Goal: Share content: Share content

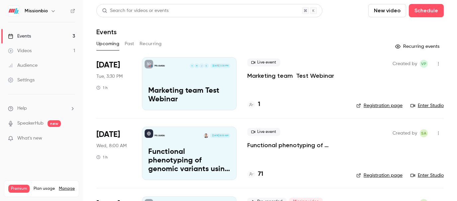
scroll to position [49, 0]
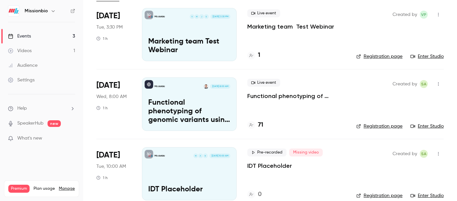
click at [205, 49] on p "Marketing team Test Webinar" at bounding box center [189, 46] width 82 height 17
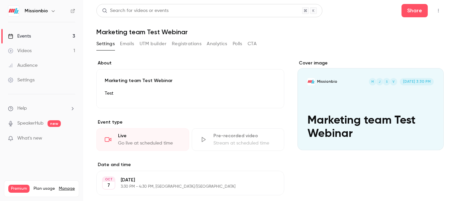
click at [439, 13] on icon "button" at bounding box center [437, 10] width 5 height 5
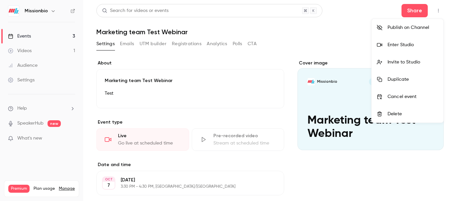
click at [381, 160] on div at bounding box center [228, 100] width 457 height 201
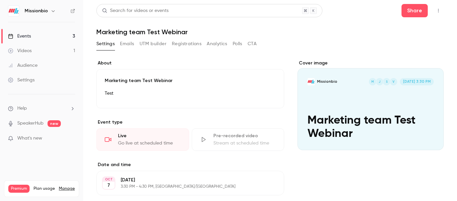
click at [263, 69] on div "Marketing team Test Webinar Test Edit" at bounding box center [190, 88] width 188 height 39
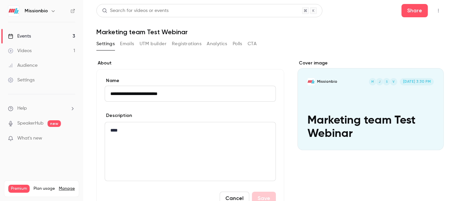
click at [56, 38] on link "Events 3" at bounding box center [41, 36] width 83 height 15
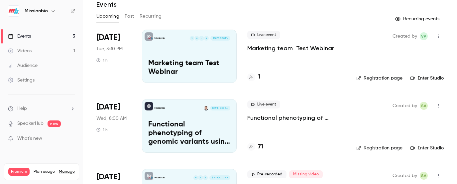
scroll to position [28, 0]
click at [212, 126] on p "Functional phenotyping of genomic variants using joint multiomic single-cell DN…" at bounding box center [189, 133] width 82 height 26
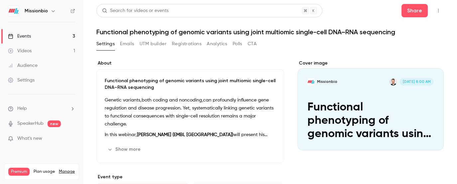
click at [413, 13] on button "Share" at bounding box center [414, 10] width 26 height 13
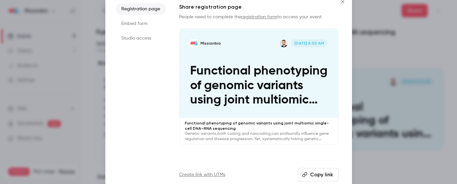
click at [351, 120] on div at bounding box center [228, 92] width 457 height 184
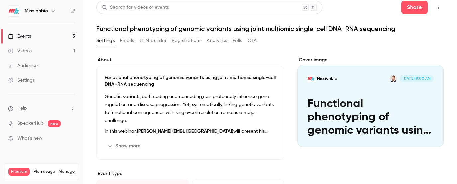
scroll to position [2, 0]
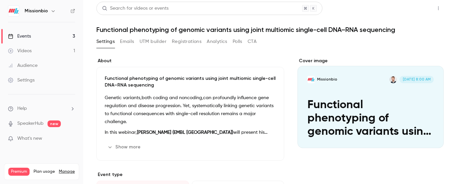
click at [417, 7] on button "Share" at bounding box center [414, 8] width 26 height 13
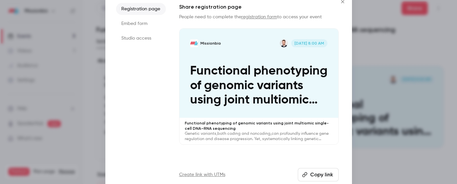
click at [141, 39] on li "Studio access" at bounding box center [141, 38] width 50 height 12
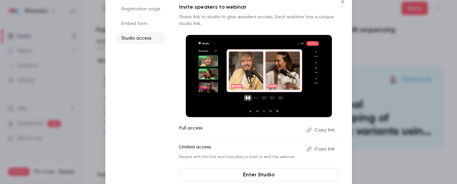
click at [362, 42] on div at bounding box center [228, 92] width 457 height 184
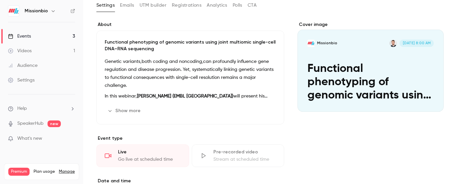
scroll to position [0, 0]
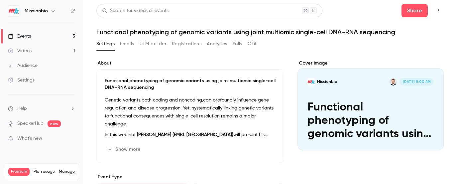
click at [39, 35] on link "Events 3" at bounding box center [41, 36] width 83 height 15
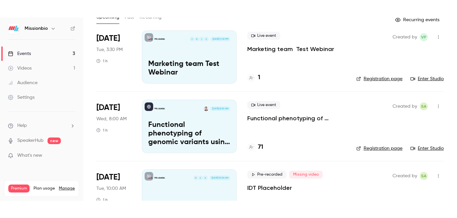
scroll to position [49, 0]
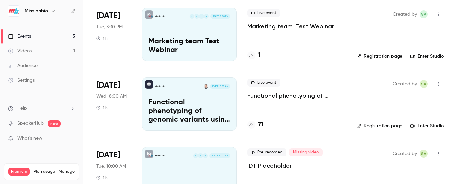
click at [422, 128] on link "Enter Studio" at bounding box center [426, 126] width 33 height 7
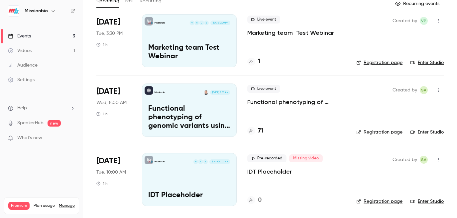
scroll to position [43, 0]
click at [183, 114] on p "Functional phenotyping of genomic variants using joint multiomic single-cell DN…" at bounding box center [189, 118] width 82 height 26
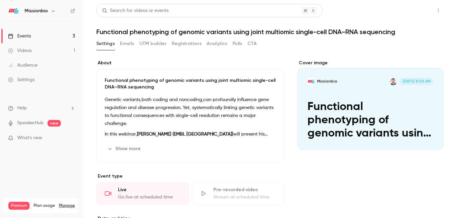
click at [414, 7] on button "Share" at bounding box center [414, 10] width 26 height 13
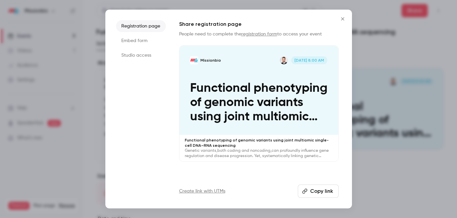
click at [138, 57] on li "Studio access" at bounding box center [141, 55] width 50 height 12
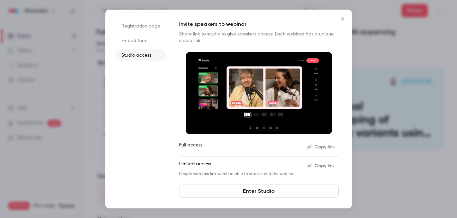
click at [318, 166] on button "Copy link" at bounding box center [320, 166] width 35 height 11
click at [321, 165] on button "Copy link" at bounding box center [320, 166] width 35 height 11
